Goal: Task Accomplishment & Management: Complete application form

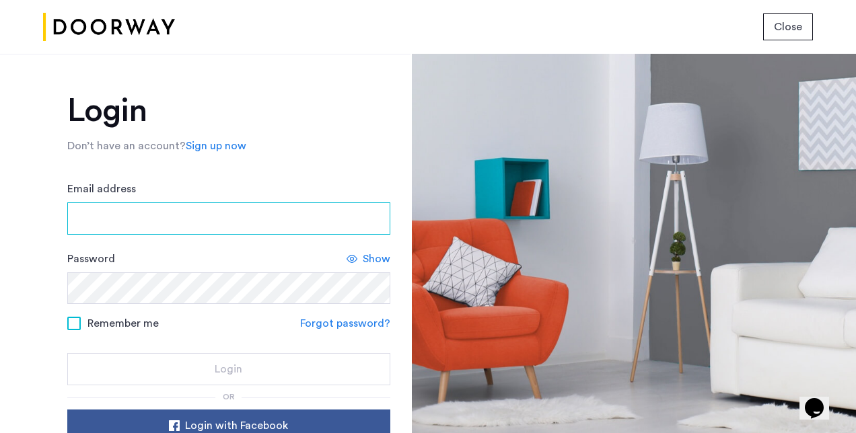
click at [229, 221] on input "Email address" at bounding box center [228, 219] width 323 height 32
type input "**********"
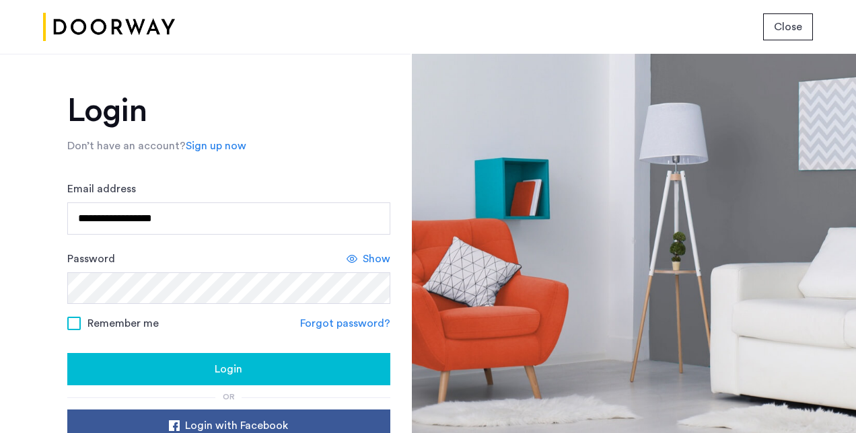
click at [73, 320] on span at bounding box center [73, 323] width 13 height 13
click at [223, 365] on span "Login" at bounding box center [229, 369] width 28 height 16
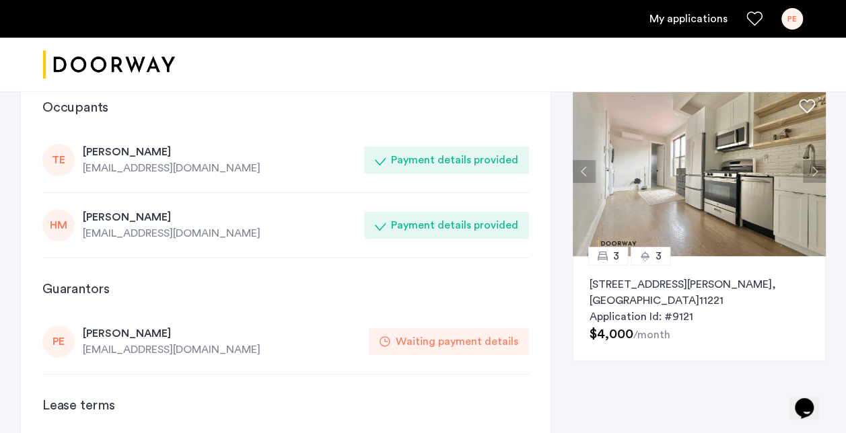
scroll to position [54, 0]
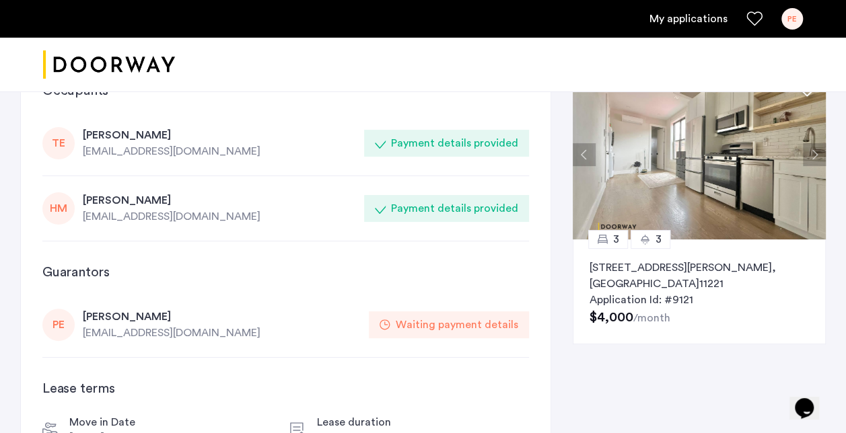
click at [390, 324] on use at bounding box center [385, 325] width 10 height 10
drag, startPoint x: 392, startPoint y: 324, endPoint x: 311, endPoint y: 327, distance: 81.5
click at [311, 327] on div "[EMAIL_ADDRESS][DOMAIN_NAME]" at bounding box center [222, 333] width 278 height 16
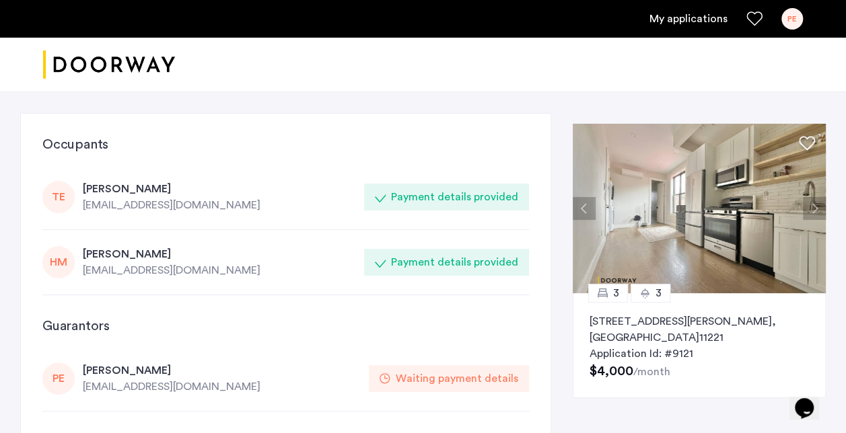
scroll to position [0, 0]
click at [637, 328] on p "722 Hart Street, Unit 2R, Brooklyn , NY 11221" at bounding box center [698, 330] width 219 height 32
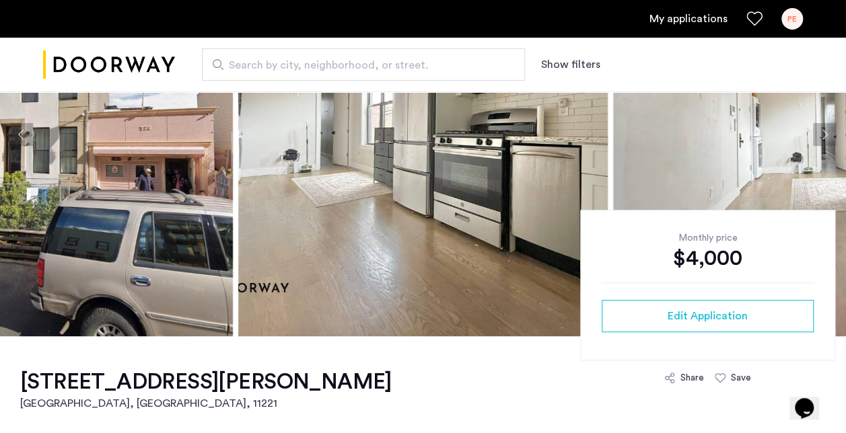
scroll to position [161, 0]
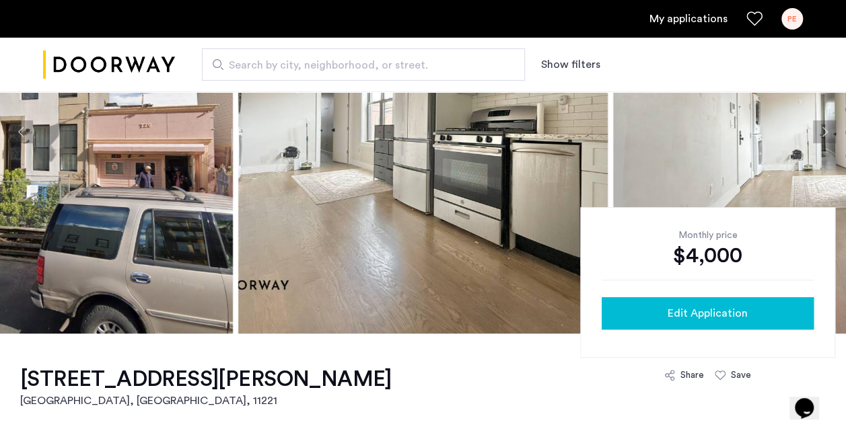
click at [688, 314] on span "Edit Application" at bounding box center [708, 313] width 80 height 16
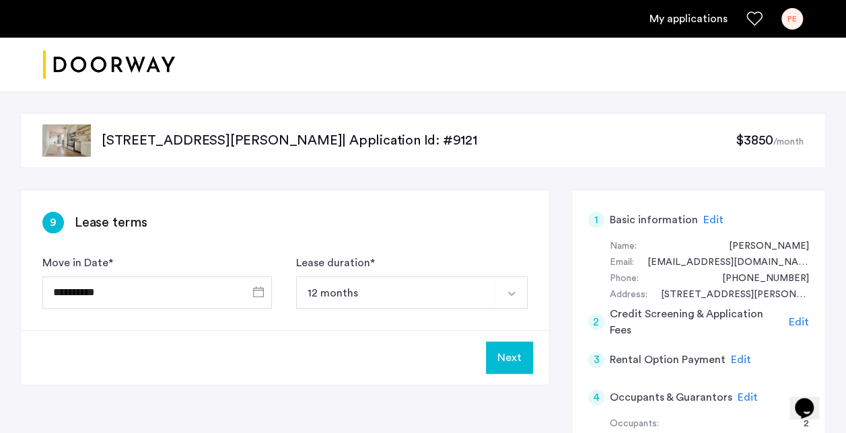
click at [510, 356] on button "Next" at bounding box center [509, 358] width 47 height 32
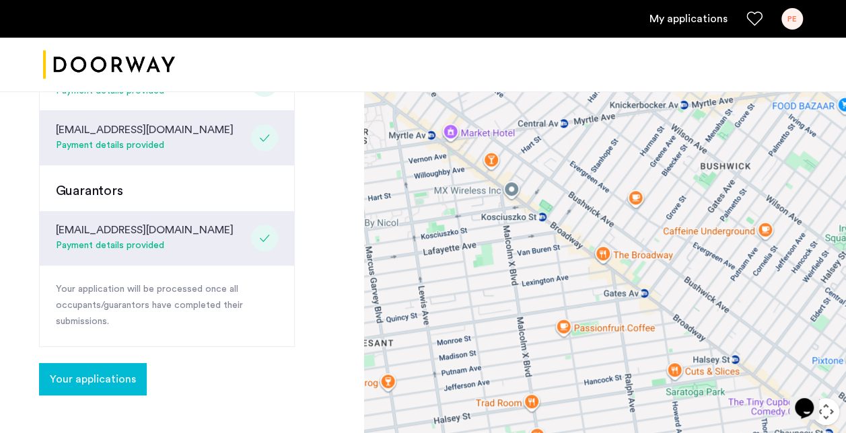
scroll to position [431, 0]
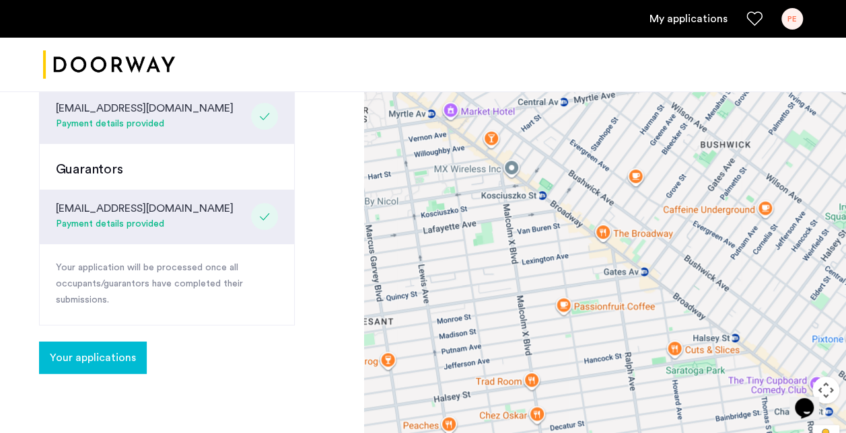
click at [171, 208] on div "[EMAIL_ADDRESS][DOMAIN_NAME] Payment details provided" at bounding box center [167, 217] width 254 height 55
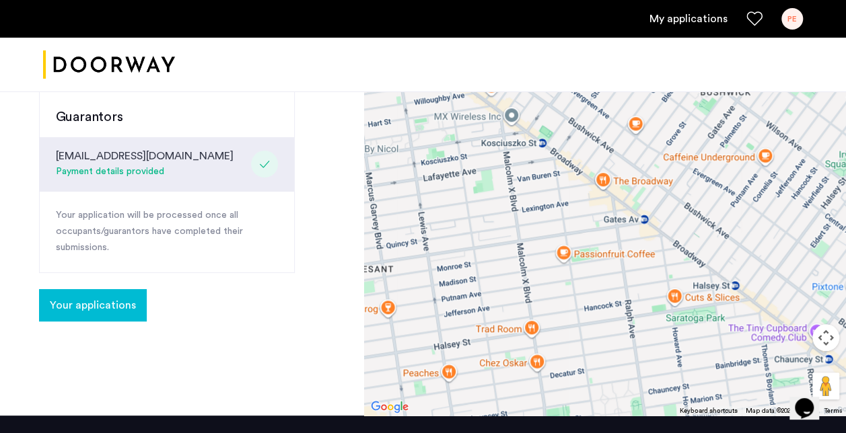
scroll to position [484, 0]
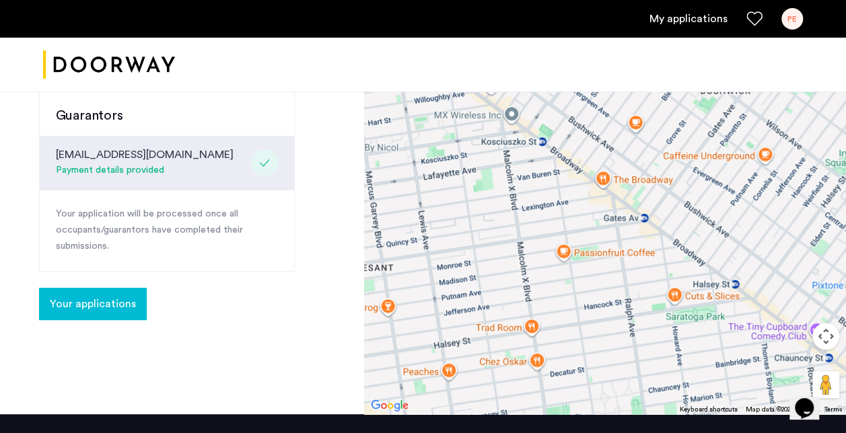
click at [106, 299] on span "Your applications" at bounding box center [93, 304] width 86 height 16
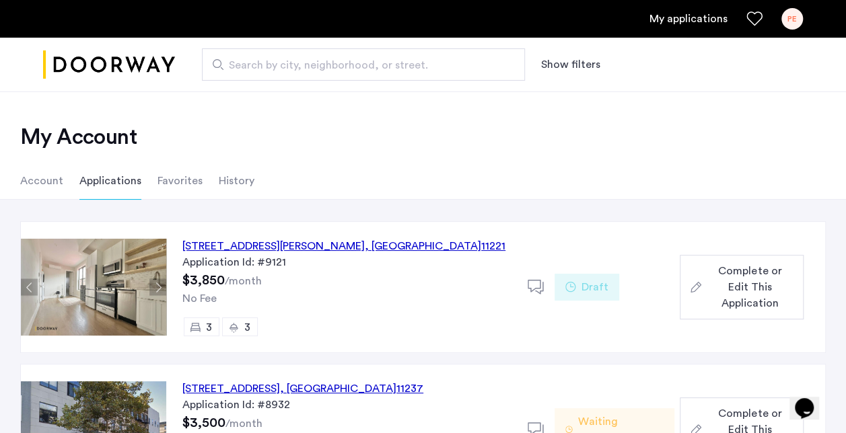
click at [722, 289] on span "Complete or Edit This Application" at bounding box center [750, 287] width 86 height 48
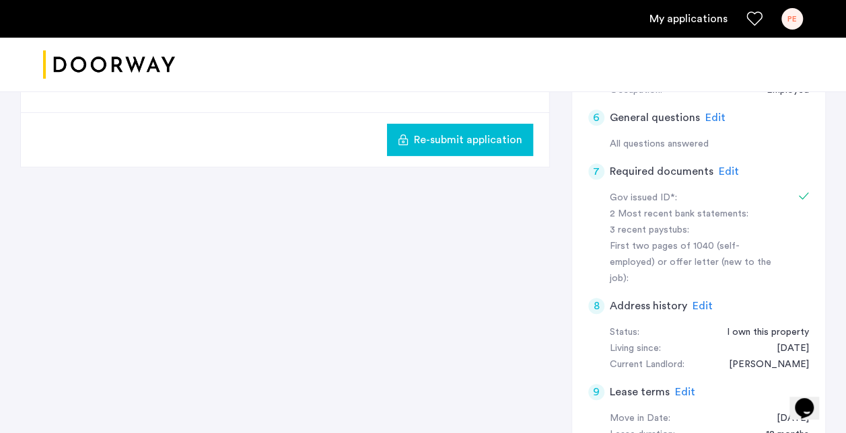
scroll to position [431, 0]
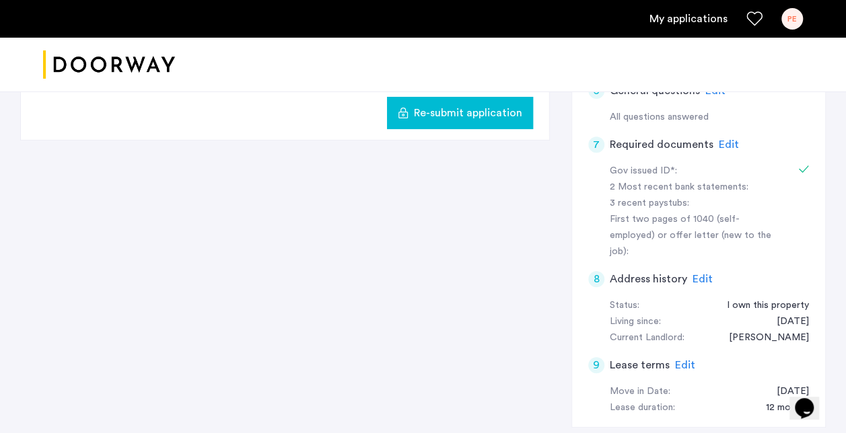
click at [724, 141] on span "Edit" at bounding box center [729, 144] width 20 height 11
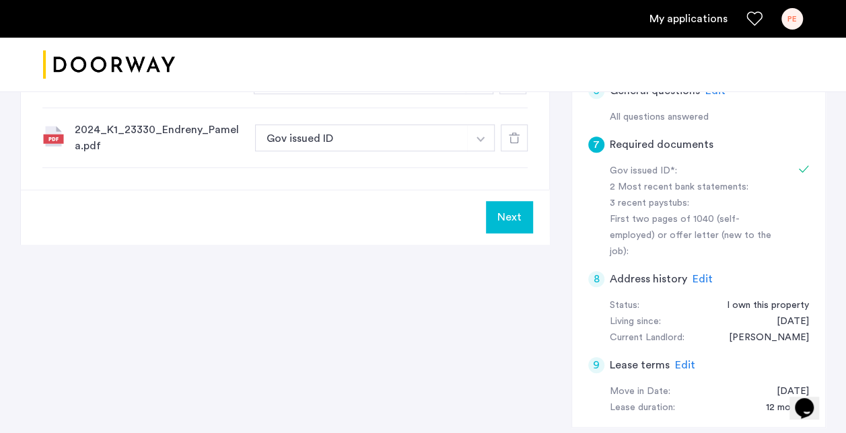
click at [480, 137] on img "button" at bounding box center [480, 139] width 8 height 5
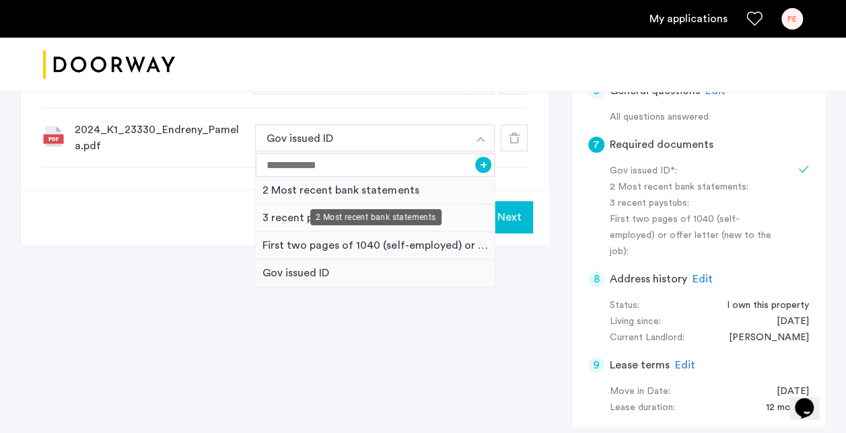
click at [396, 184] on div "2 Most recent bank statements" at bounding box center [375, 191] width 239 height 28
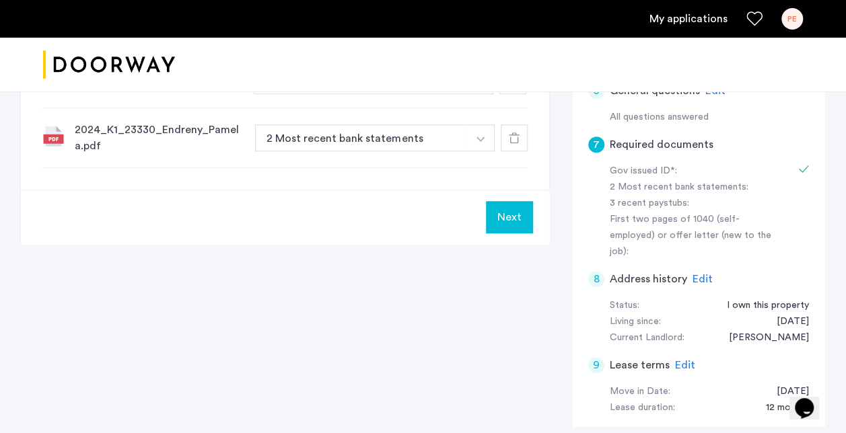
click at [452, 209] on div "Next" at bounding box center [285, 217] width 528 height 55
click at [519, 210] on button "Next" at bounding box center [509, 217] width 47 height 32
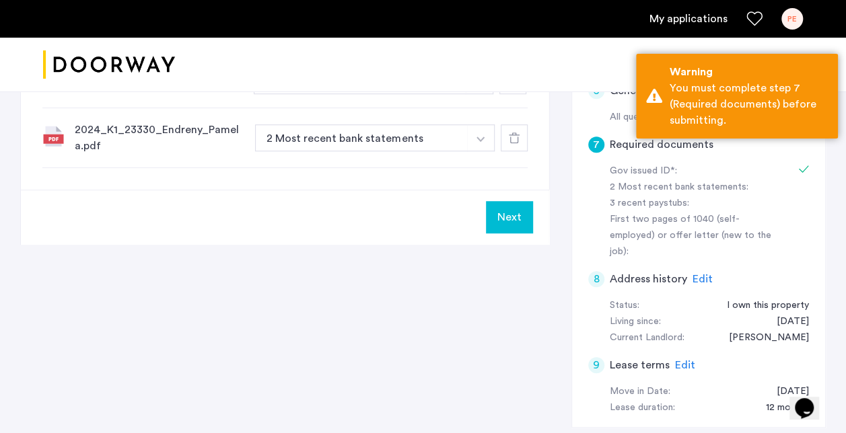
click at [435, 202] on div "Next" at bounding box center [285, 217] width 528 height 55
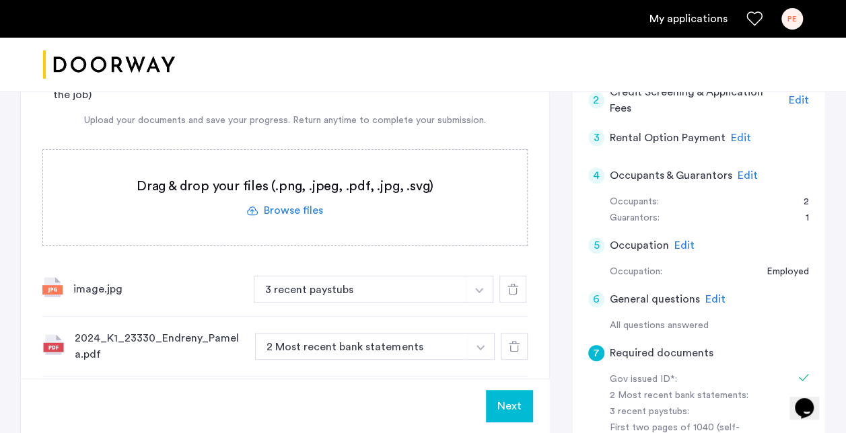
scroll to position [242, 0]
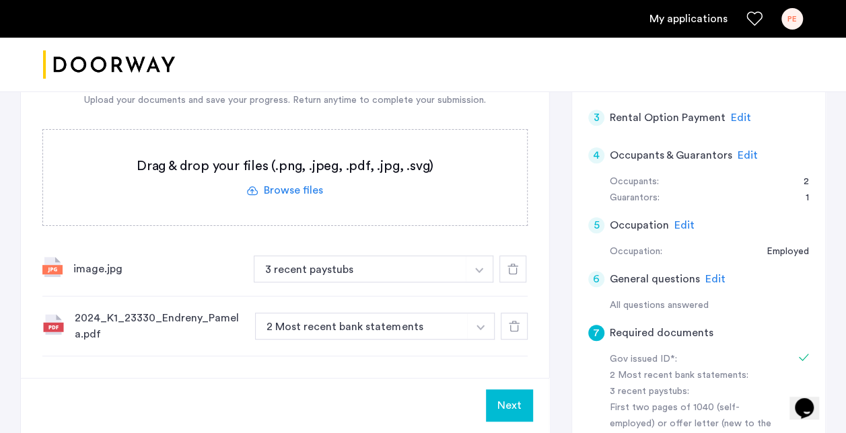
click at [312, 189] on label at bounding box center [285, 178] width 484 height 96
click at [0, 0] on input "file" at bounding box center [0, 0] width 0 height 0
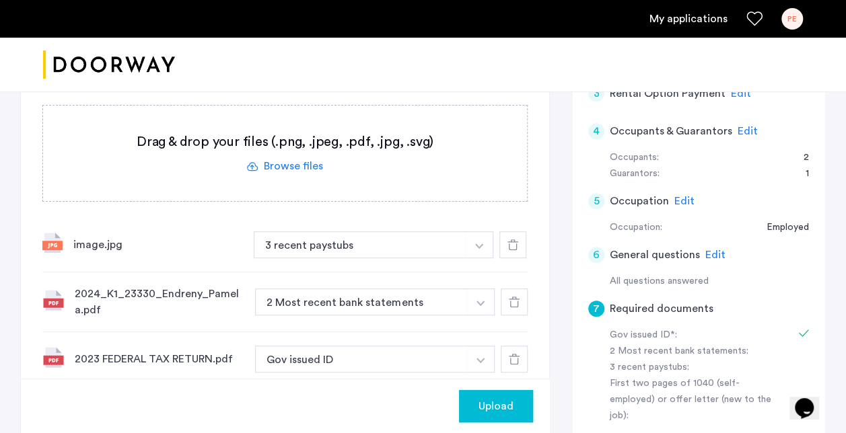
scroll to position [269, 0]
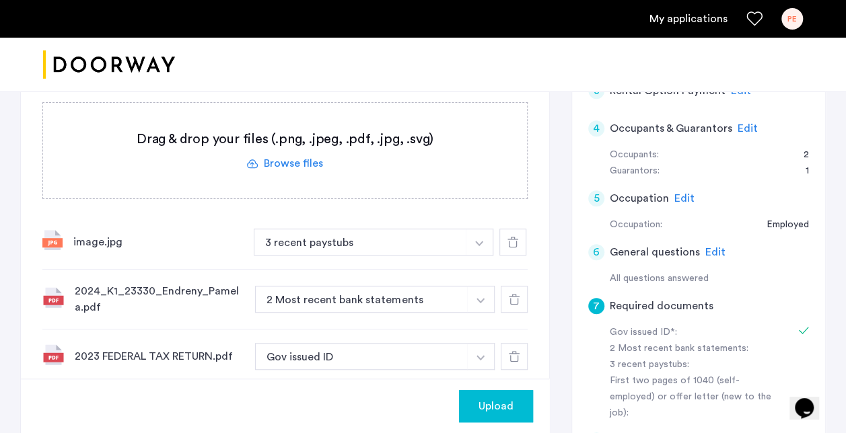
click at [490, 404] on span "Upload" at bounding box center [495, 406] width 35 height 16
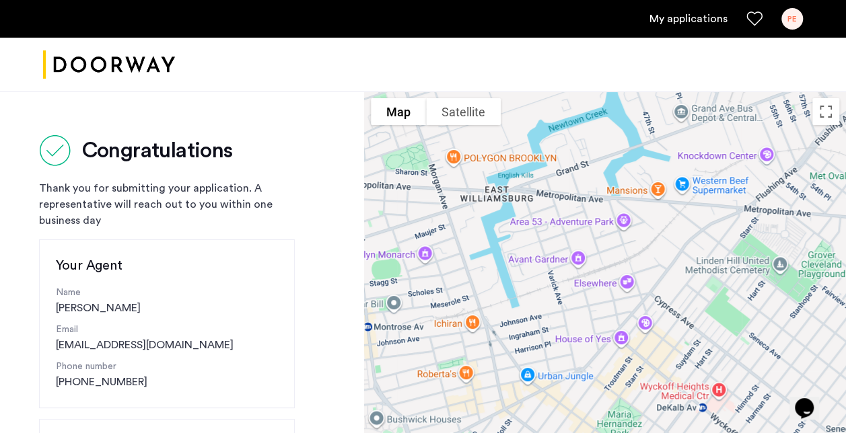
click at [689, 19] on link "My applications" at bounding box center [688, 19] width 78 height 16
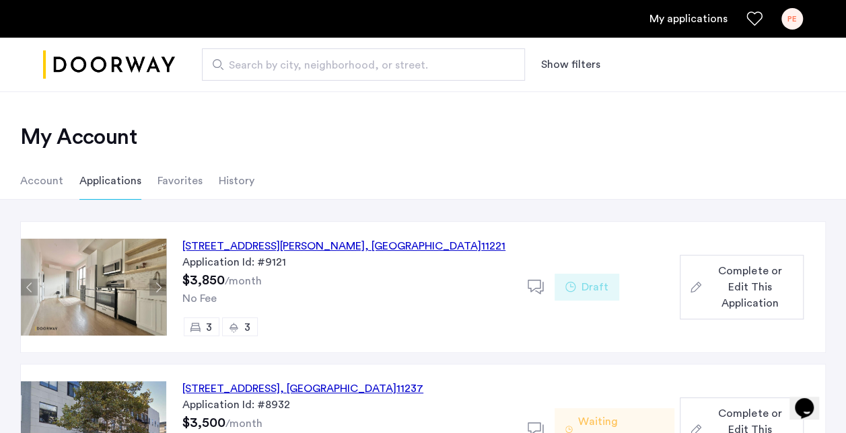
click at [751, 281] on span "Complete or Edit This Application" at bounding box center [750, 287] width 86 height 48
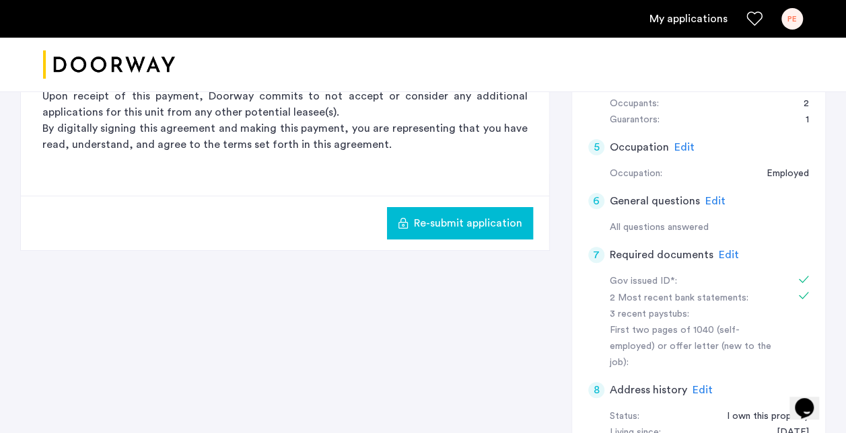
scroll to position [323, 0]
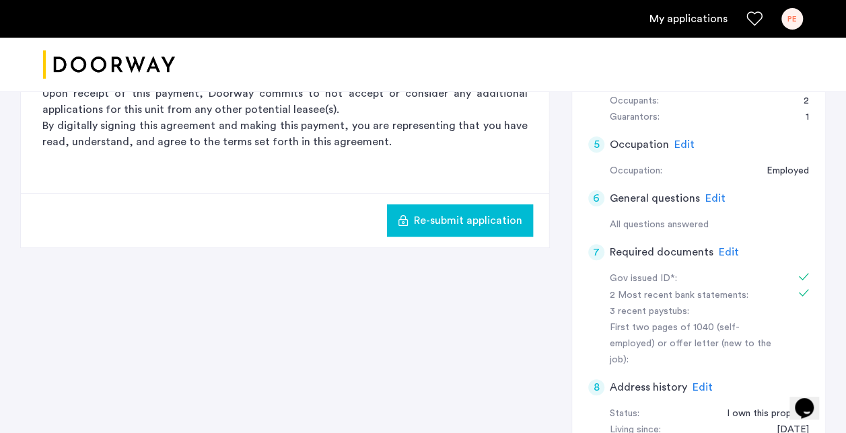
click at [729, 249] on span "Edit" at bounding box center [729, 252] width 20 height 11
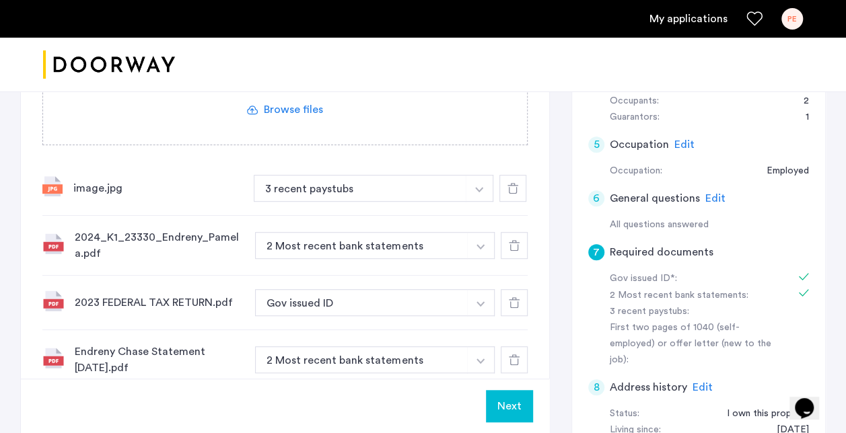
click at [515, 188] on icon at bounding box center [512, 188] width 11 height 11
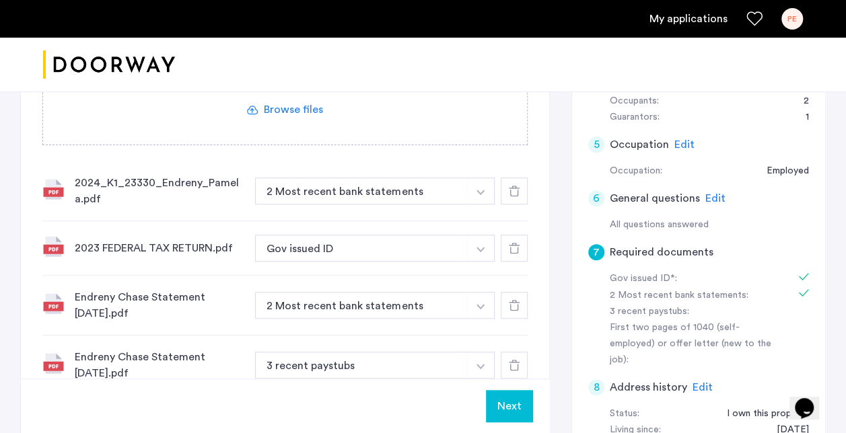
click at [536, 248] on div "7 Required documents Gov issued ID* 2 Most recent bank statements 3 recent pays…" at bounding box center [285, 142] width 528 height 550
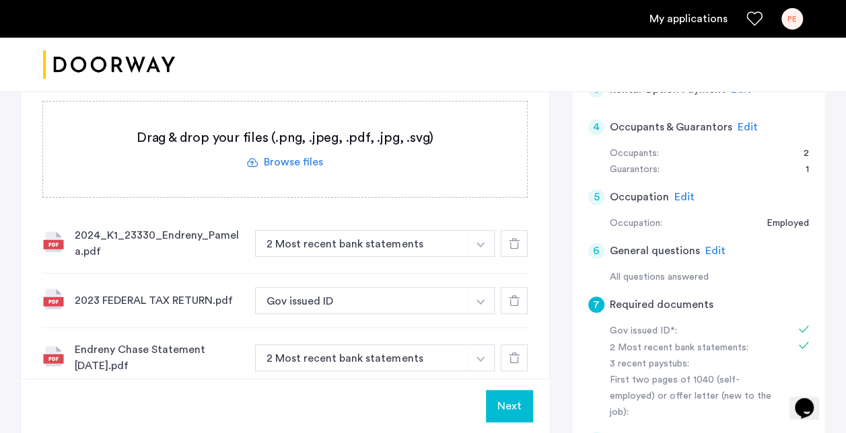
scroll to position [296, 0]
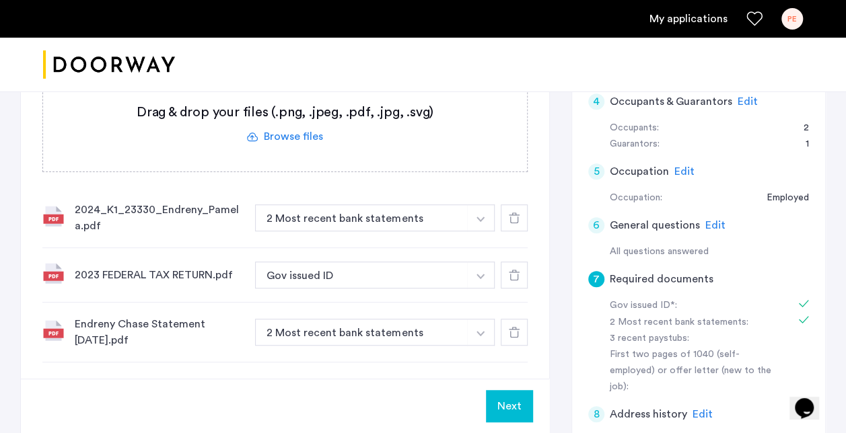
click at [481, 218] on img "button" at bounding box center [480, 219] width 8 height 5
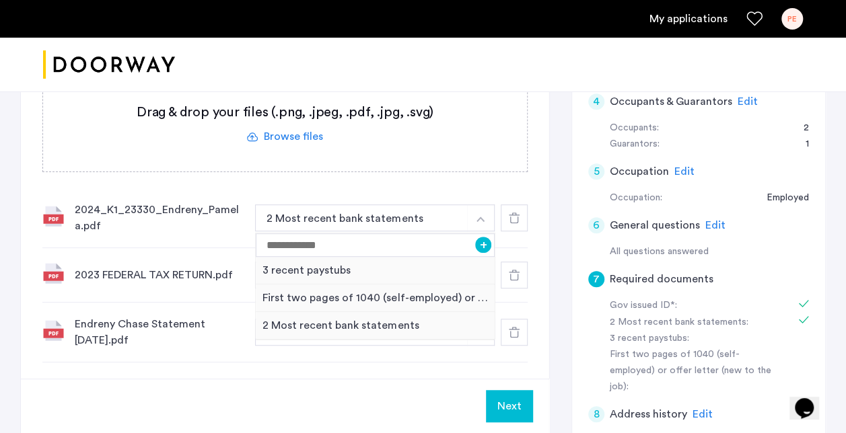
click at [481, 218] on img "button" at bounding box center [480, 219] width 8 height 5
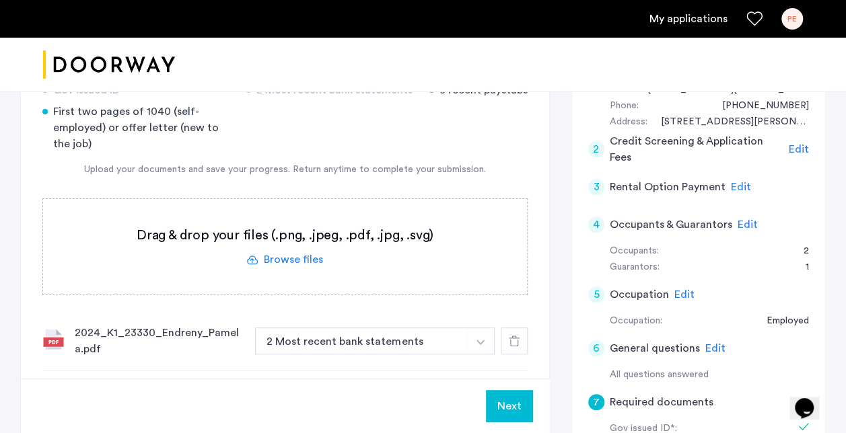
scroll to position [242, 0]
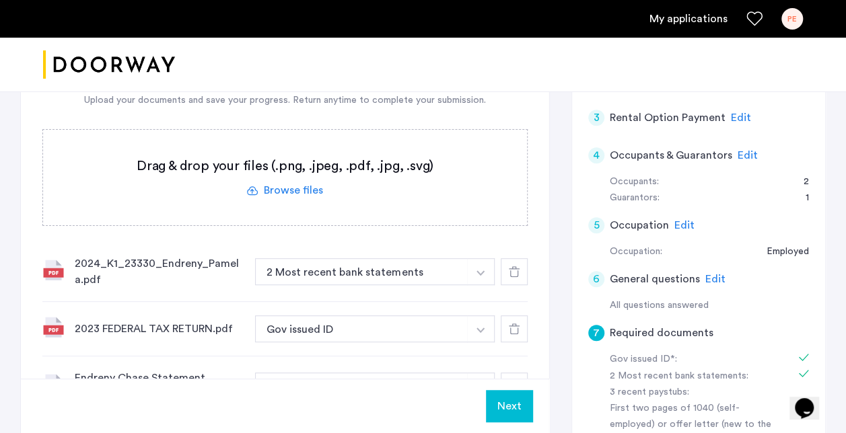
click at [537, 192] on div "7 Required documents Gov issued ID* 2 Most recent bank statements 3 recent pays…" at bounding box center [285, 223] width 528 height 550
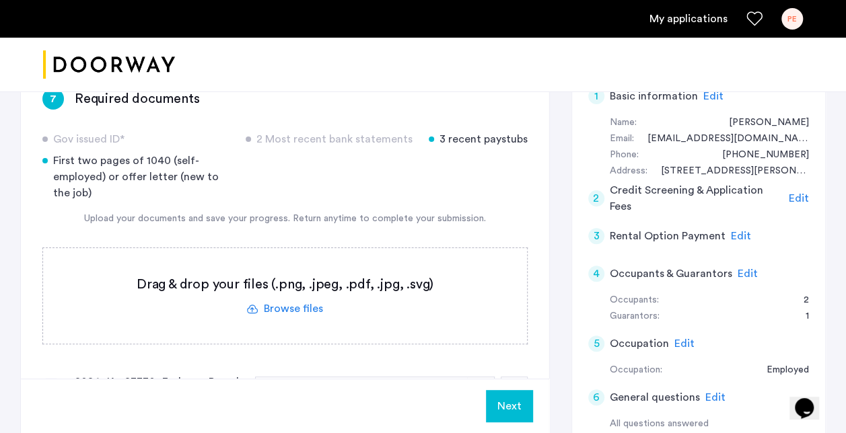
scroll to position [135, 0]
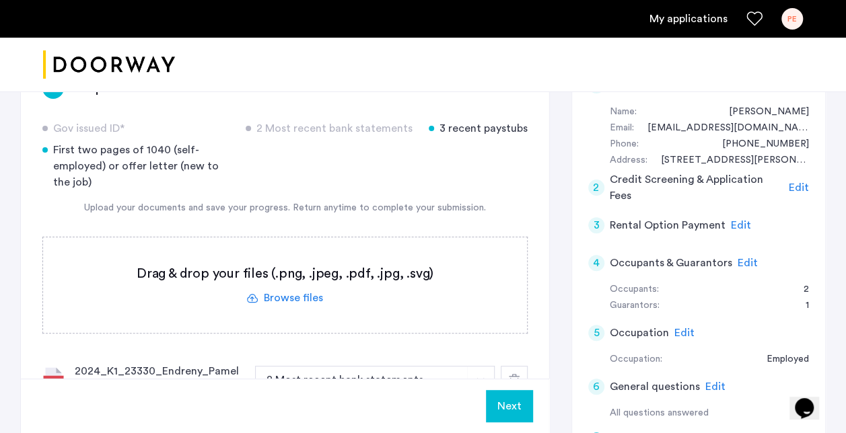
click at [314, 297] on label at bounding box center [285, 286] width 484 height 96
click at [0, 0] on input "file" at bounding box center [0, 0] width 0 height 0
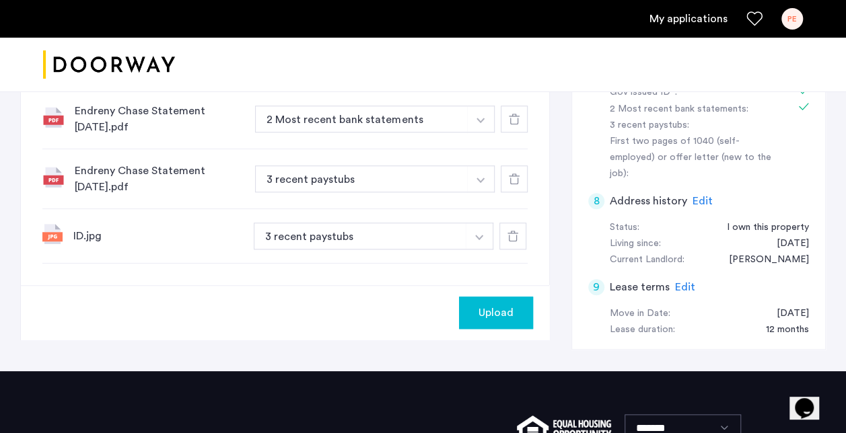
scroll to position [511, 0]
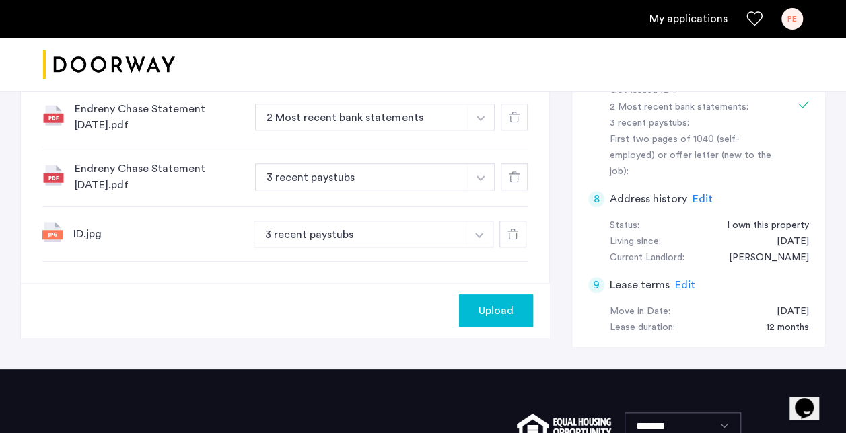
click at [54, 233] on img at bounding box center [52, 232] width 20 height 20
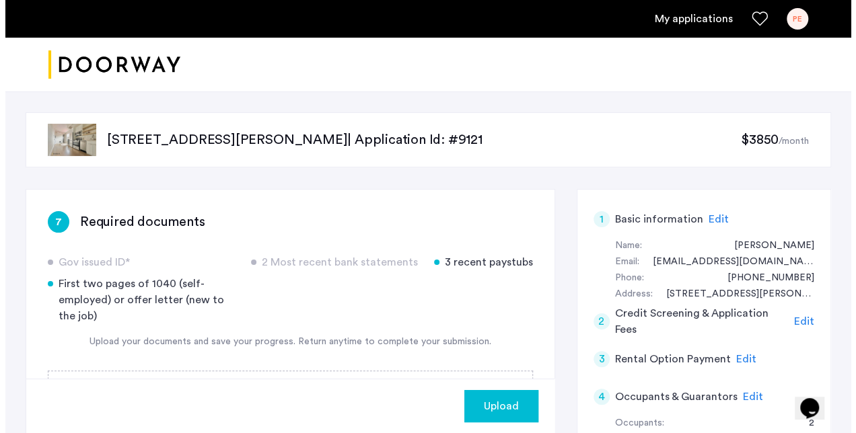
scroll to position [0, 0]
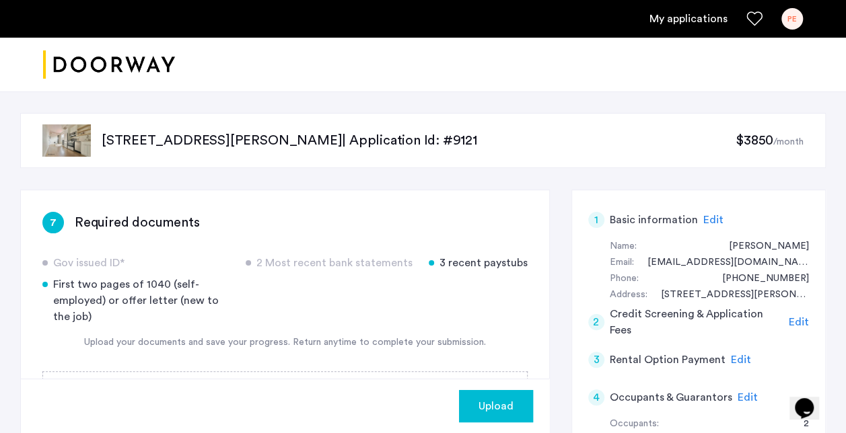
click at [439, 139] on p "[STREET_ADDRESS][PERSON_NAME] | Application Id: #9121" at bounding box center [419, 140] width 634 height 19
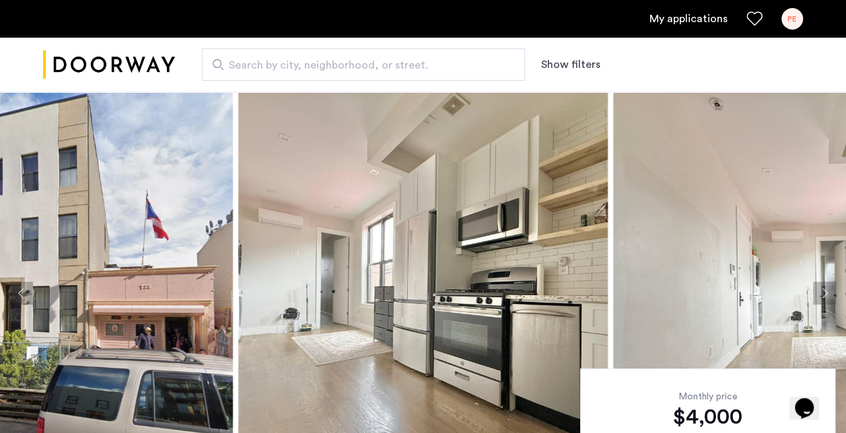
drag, startPoint x: 732, startPoint y: 52, endPoint x: 743, endPoint y: 96, distance: 45.0
drag, startPoint x: 743, startPoint y: 96, endPoint x: 709, endPoint y: 151, distance: 64.6
click at [709, 151] on img at bounding box center [797, 294] width 369 height 404
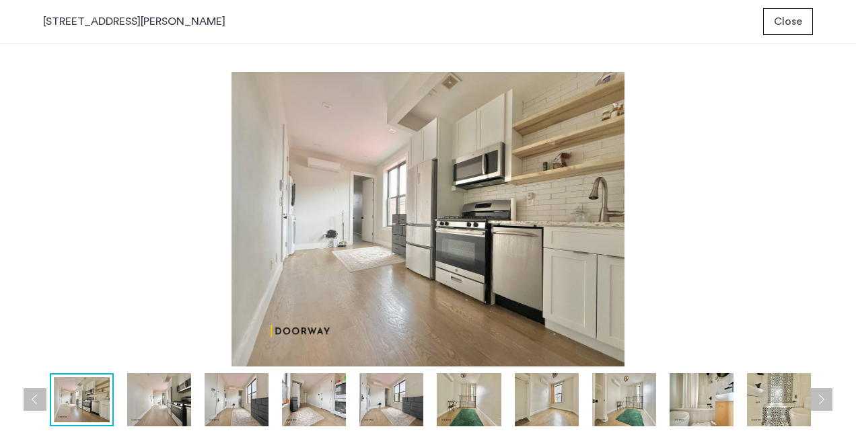
click at [779, 20] on span "Close" at bounding box center [788, 21] width 28 height 16
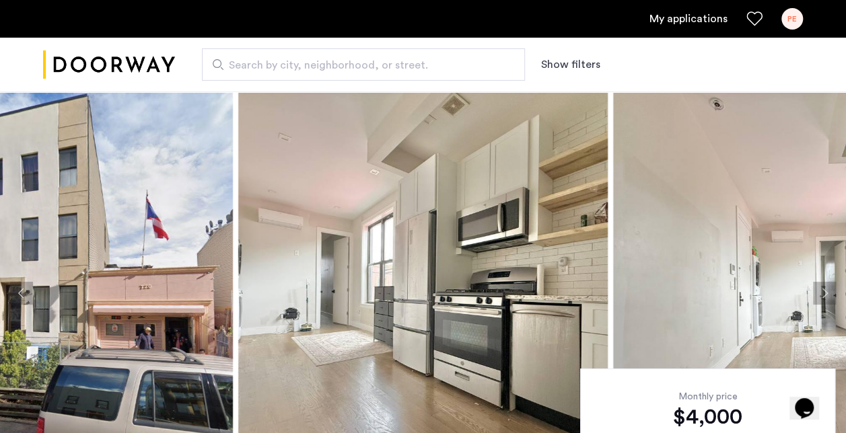
click at [794, 21] on div "PE" at bounding box center [792, 19] width 22 height 22
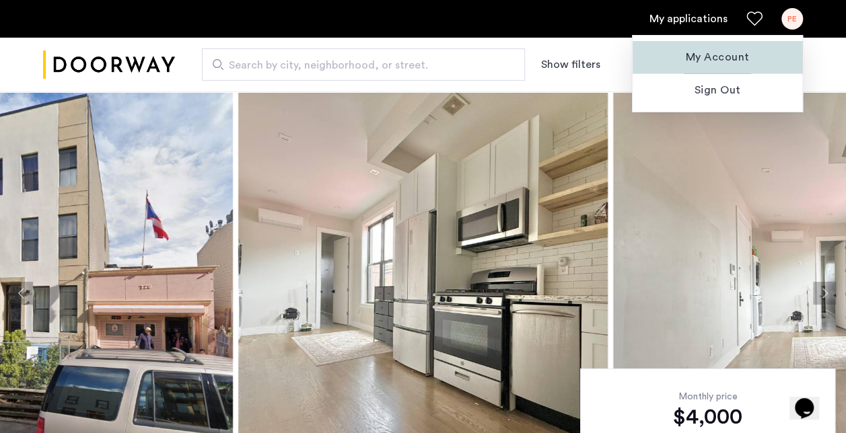
drag, startPoint x: 754, startPoint y: 60, endPoint x: 751, endPoint y: 50, distance: 10.6
click at [751, 50] on span "My Account" at bounding box center [717, 57] width 148 height 16
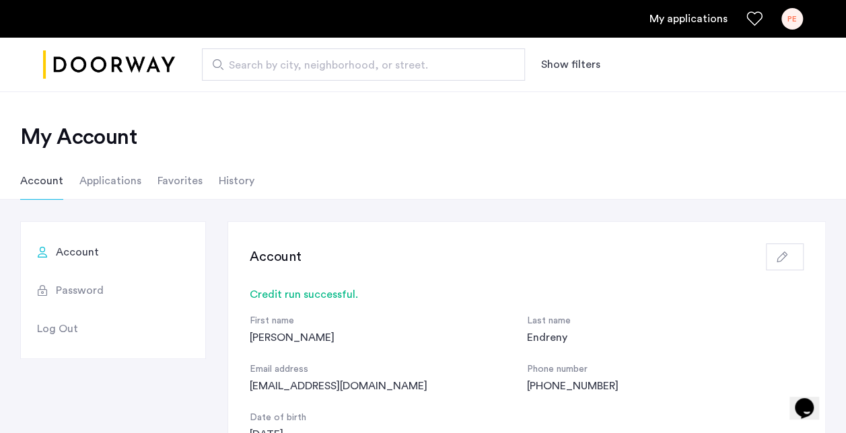
click at [751, 50] on div "Search by city, neighborhood, or street. Show filters" at bounding box center [489, 64] width 628 height 32
click at [119, 180] on li "Applications" at bounding box center [110, 181] width 62 height 38
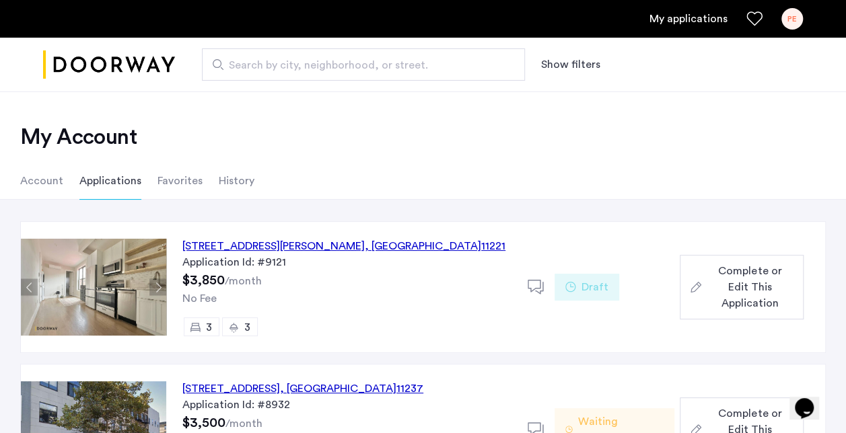
click at [717, 283] on span "Complete or Edit This Application" at bounding box center [750, 287] width 86 height 48
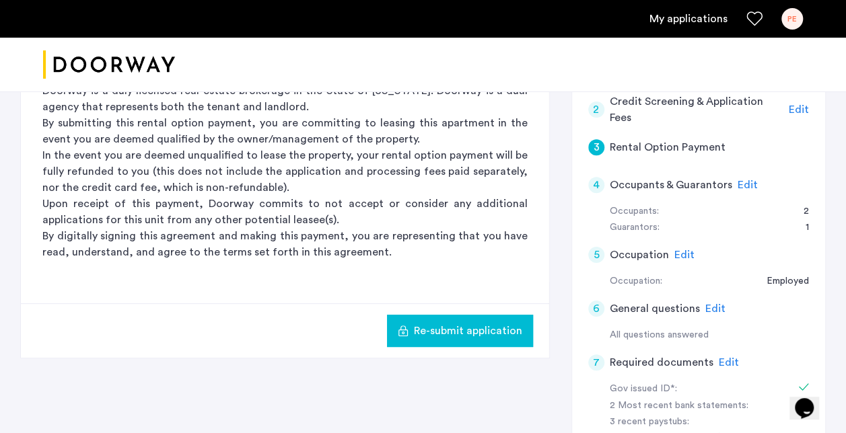
scroll to position [215, 0]
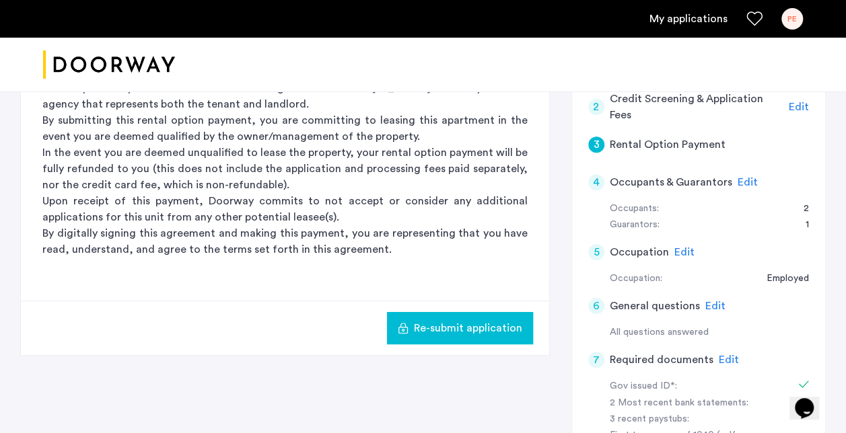
click at [501, 323] on span "Re-submit application" at bounding box center [468, 328] width 108 height 16
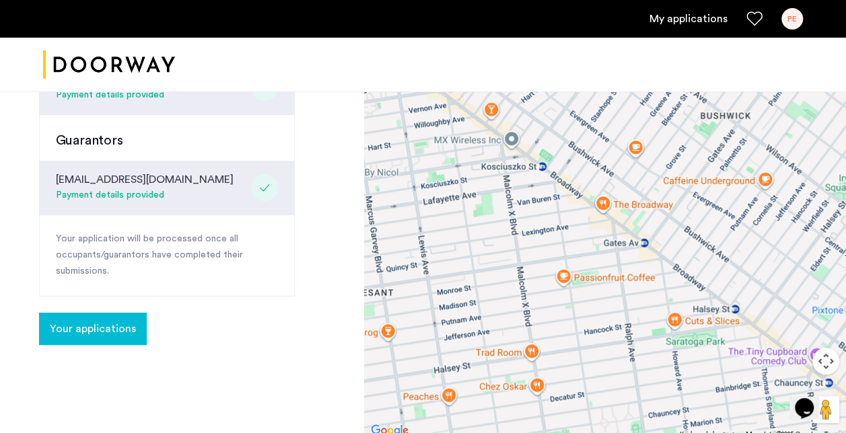
scroll to position [323, 0]
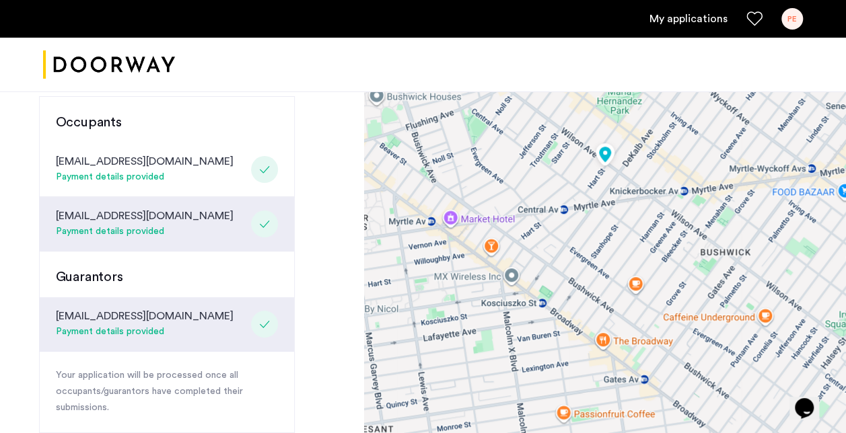
click at [511, 272] on div at bounding box center [605, 172] width 482 height 807
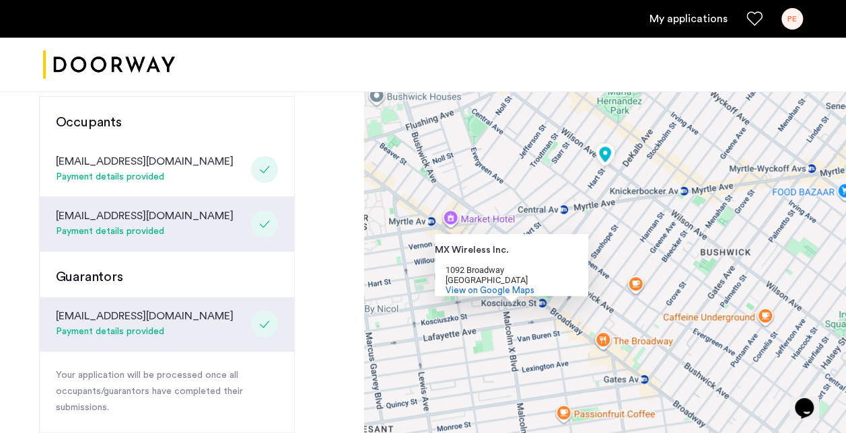
click at [382, 71] on div at bounding box center [423, 65] width 846 height 55
click at [718, 15] on link "My applications" at bounding box center [688, 19] width 78 height 16
